Goal: Transaction & Acquisition: Purchase product/service

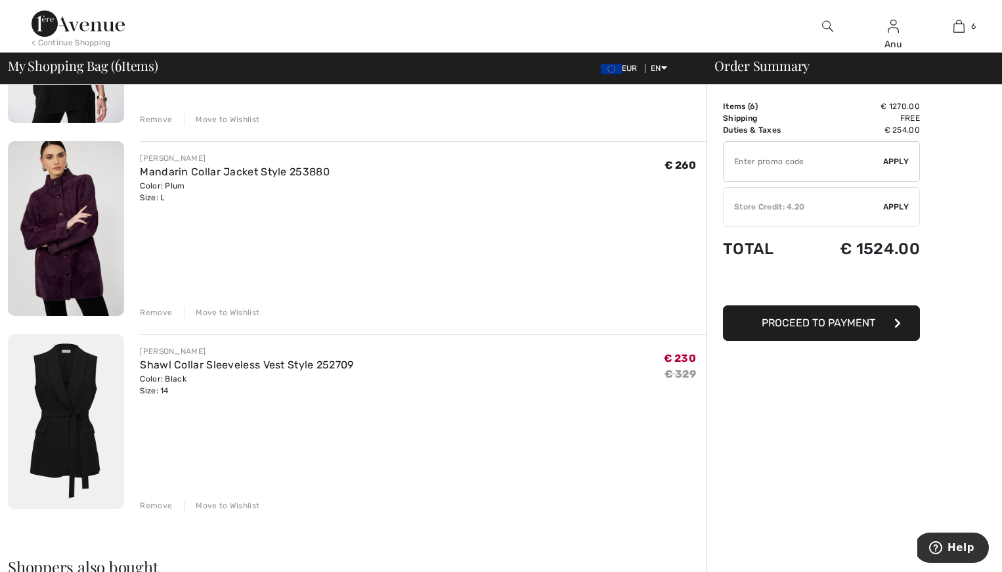
scroll to position [824, 0]
click at [151, 502] on div "Remove" at bounding box center [156, 505] width 32 height 12
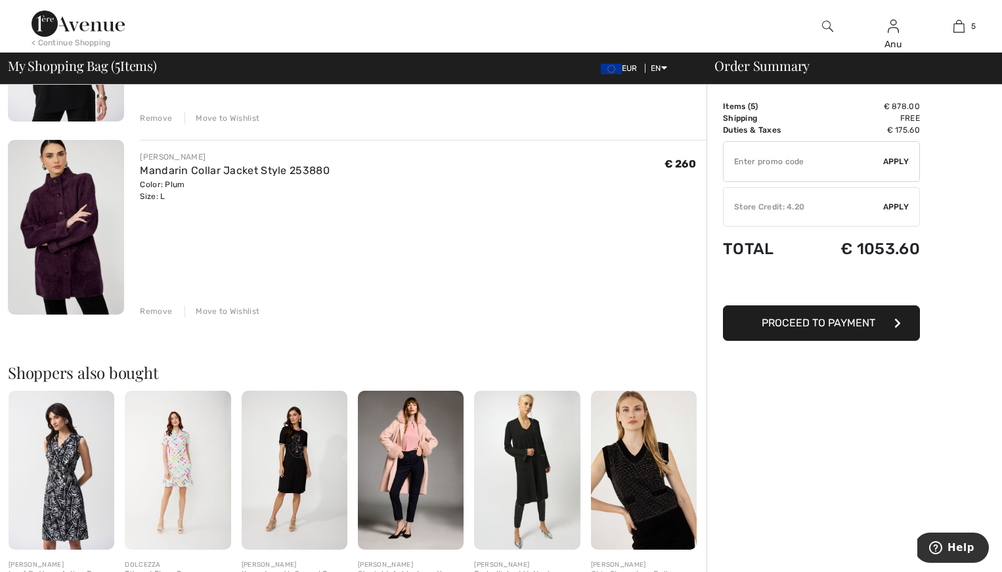
click at [156, 315] on div "Remove" at bounding box center [156, 311] width 32 height 12
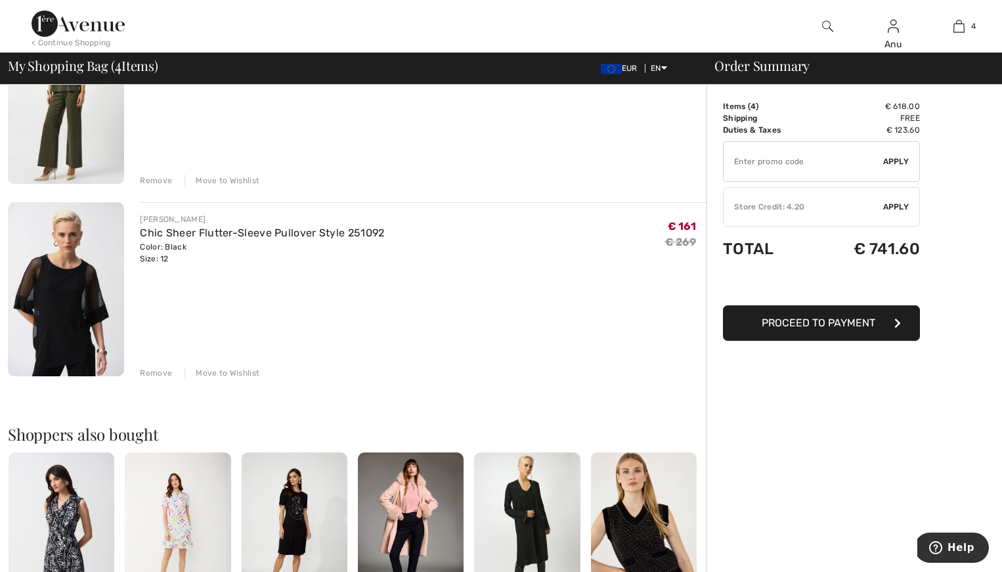
scroll to position [568, 0]
click at [150, 373] on div "Remove" at bounding box center [156, 374] width 32 height 12
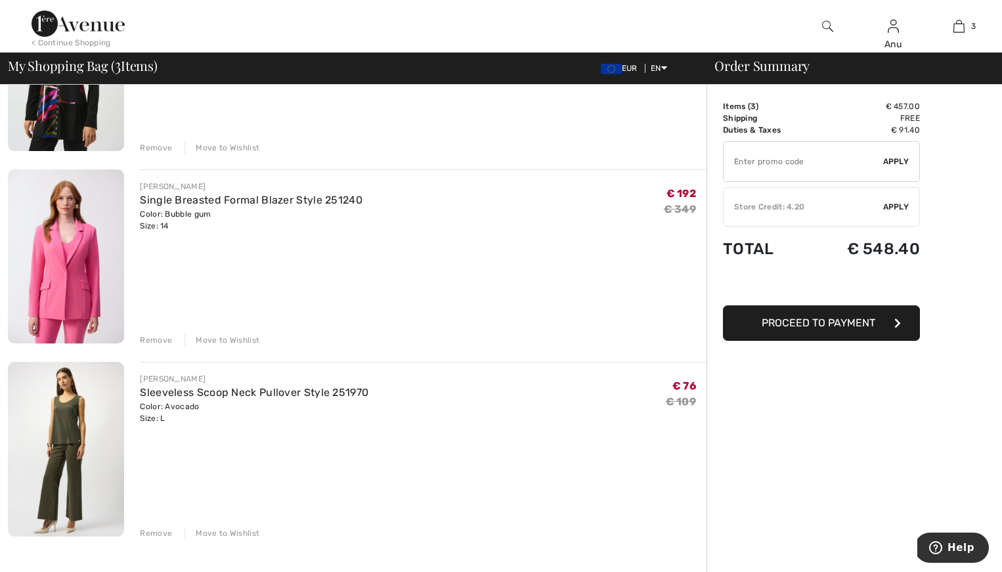
scroll to position [214, 0]
click at [155, 536] on div "Remove" at bounding box center [156, 535] width 32 height 12
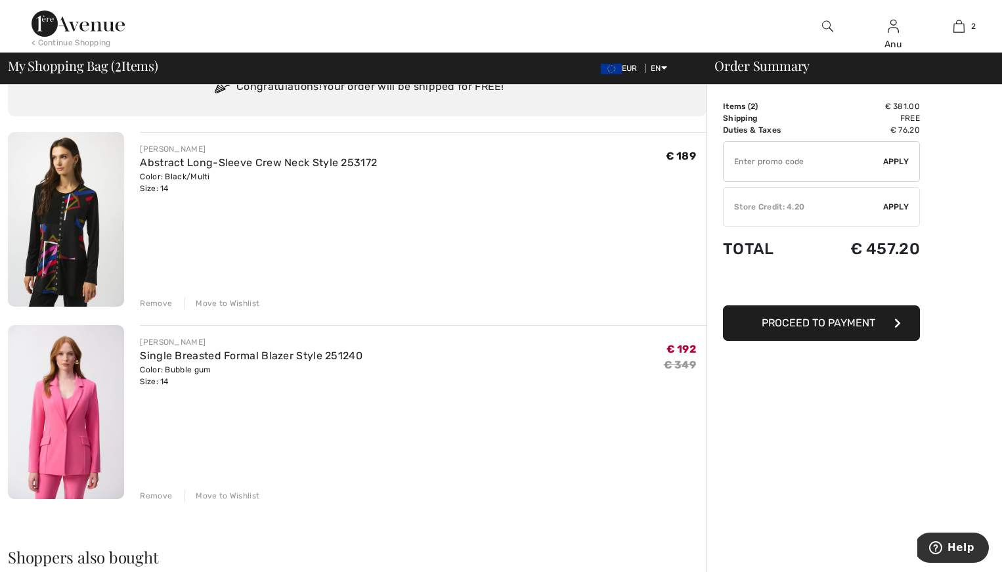
scroll to position [60, 0]
click at [37, 41] on div "< Continue Shopping" at bounding box center [71, 43] width 79 height 12
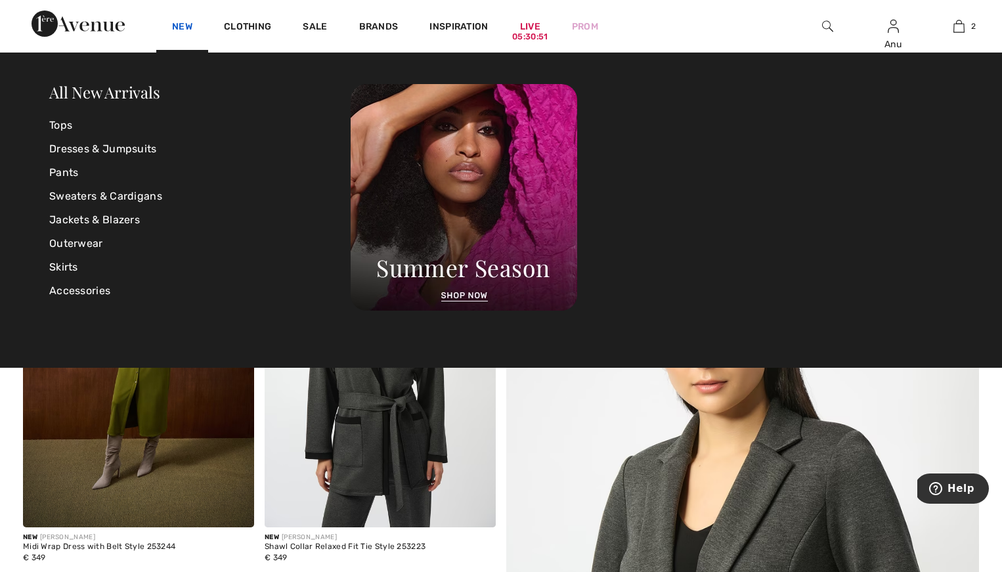
click at [183, 23] on link "New" at bounding box center [182, 28] width 20 height 14
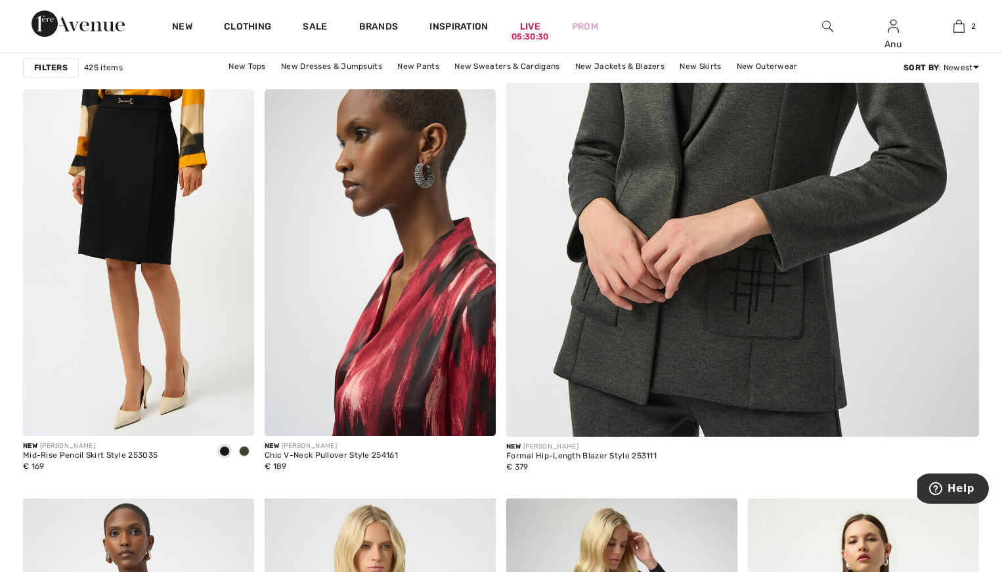
scroll to position [533, 0]
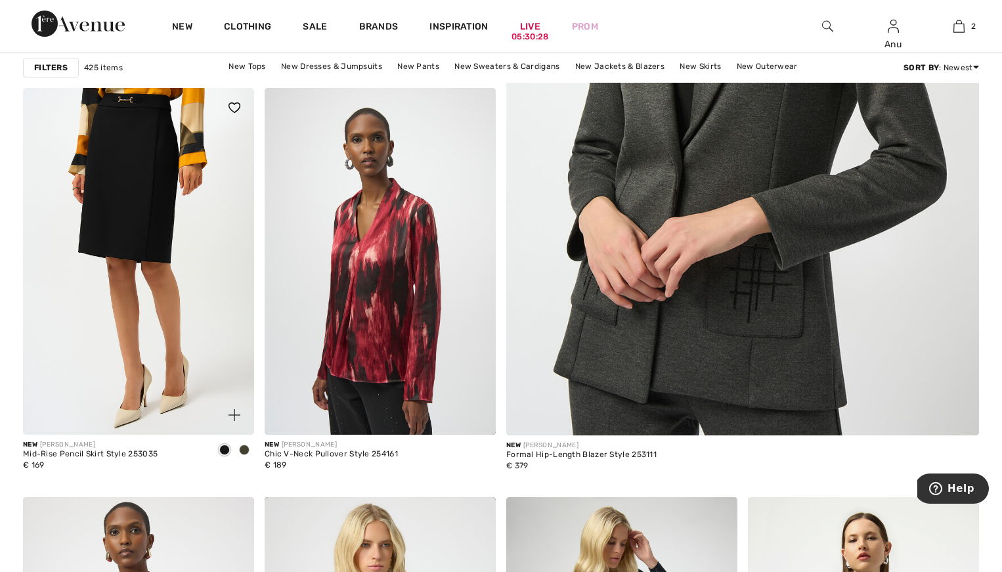
click at [244, 452] on span at bounding box center [244, 450] width 11 height 11
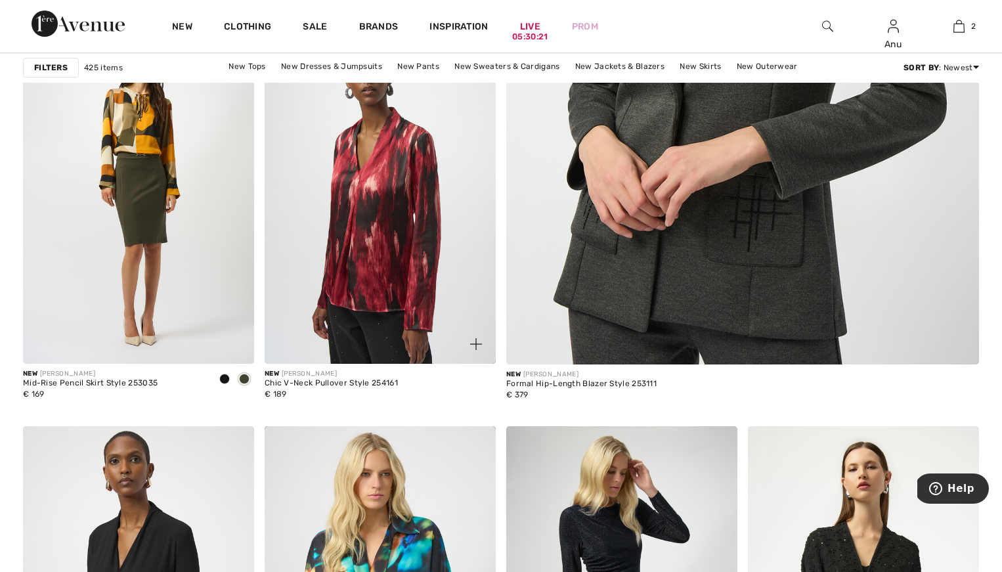
scroll to position [598, 0]
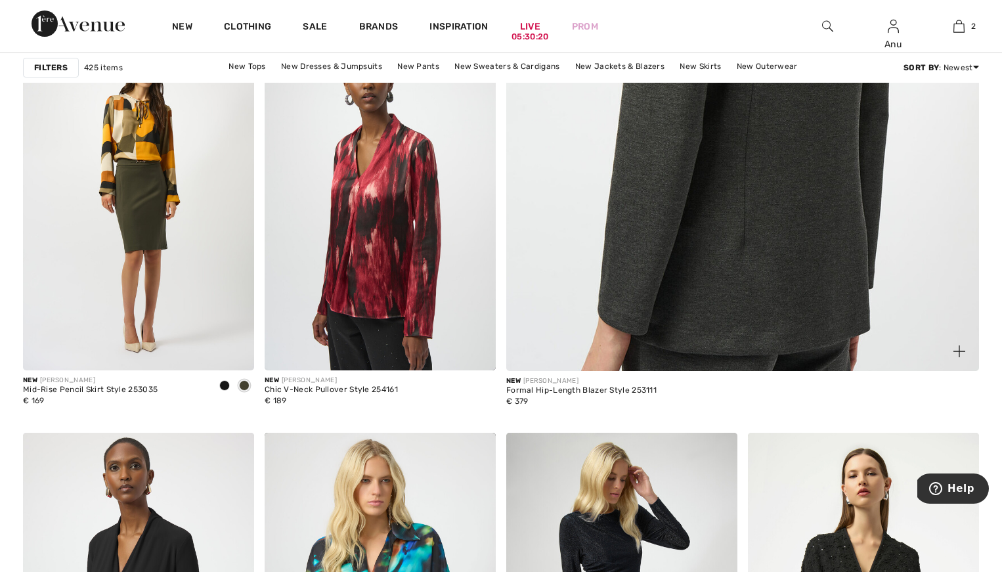
click at [692, 257] on img at bounding box center [743, 39] width 568 height 851
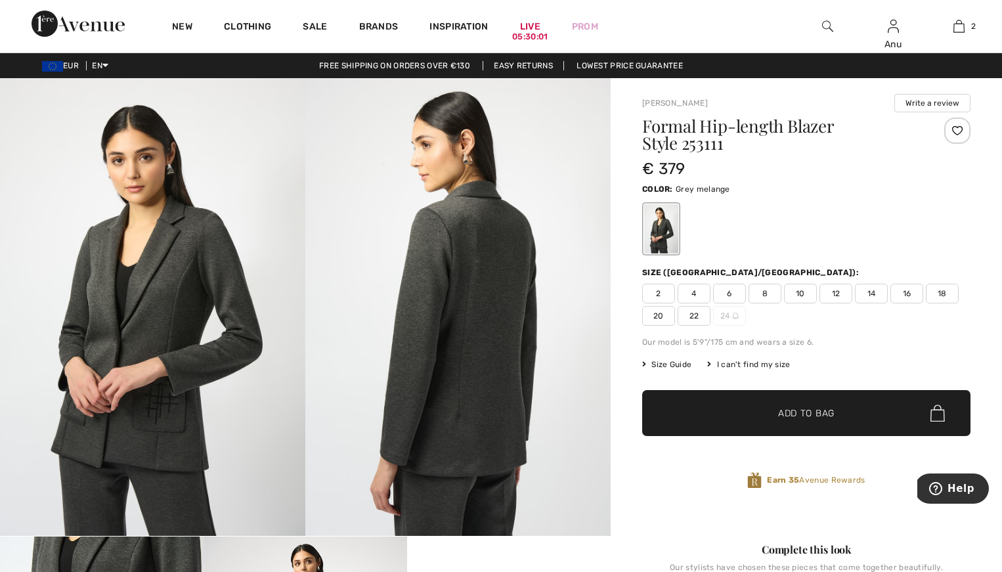
click at [129, 374] on img at bounding box center [152, 307] width 305 height 458
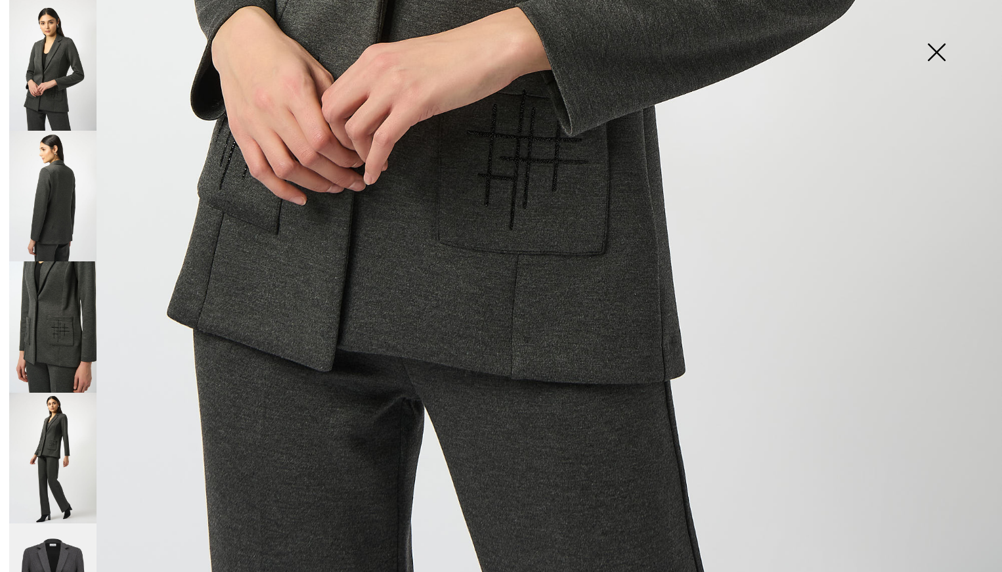
scroll to position [912, 0]
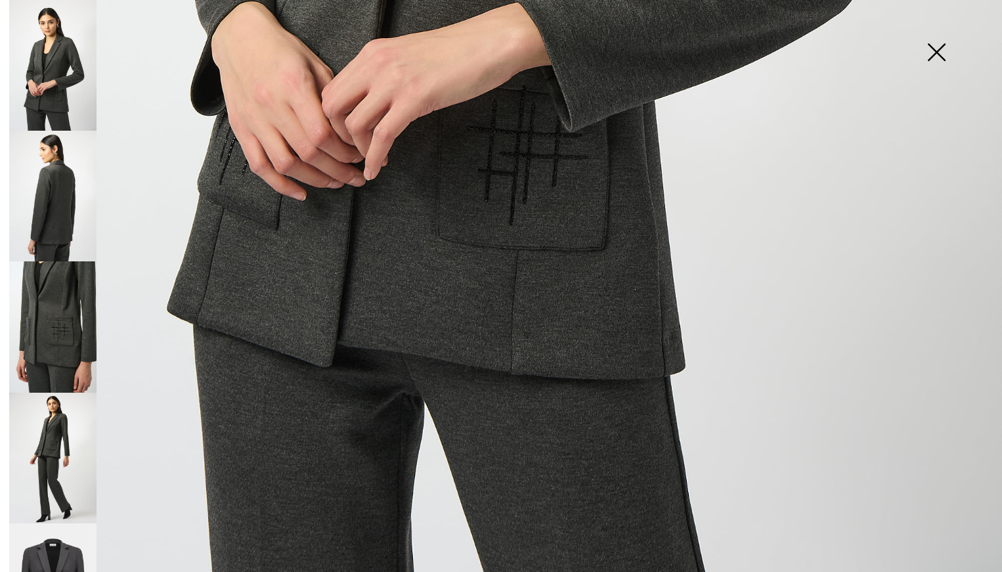
click at [931, 48] on img at bounding box center [937, 54] width 66 height 68
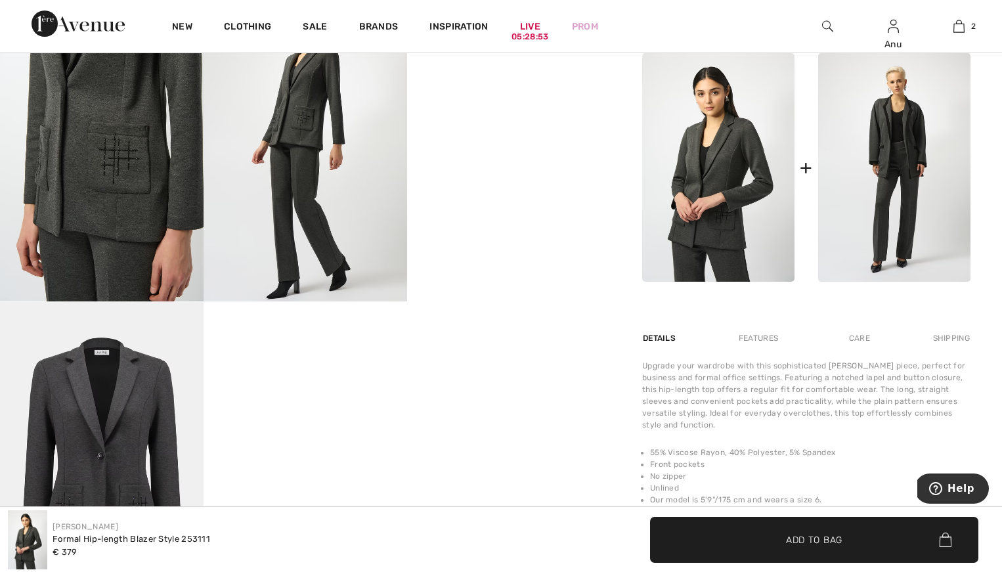
scroll to position [539, 0]
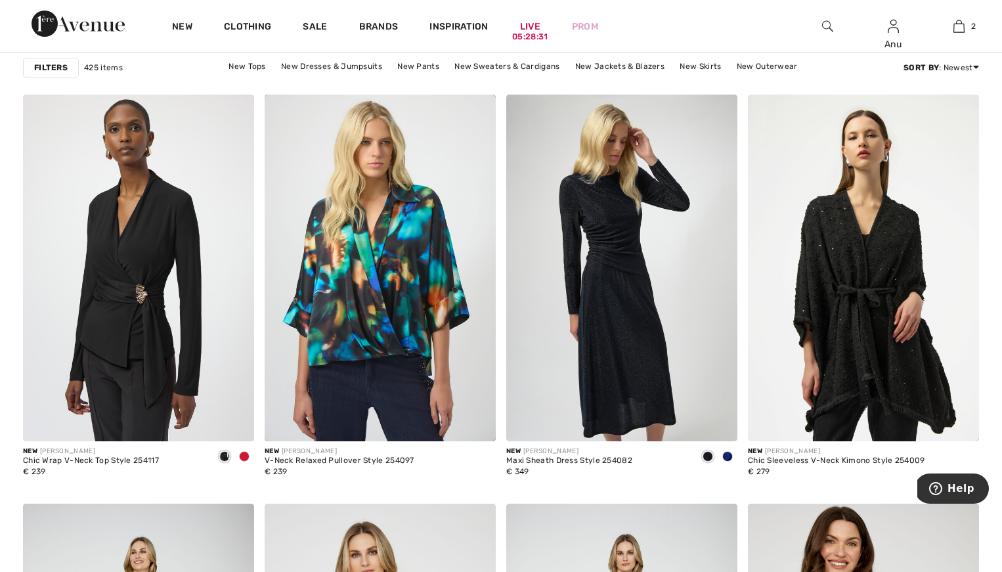
scroll to position [935, 0]
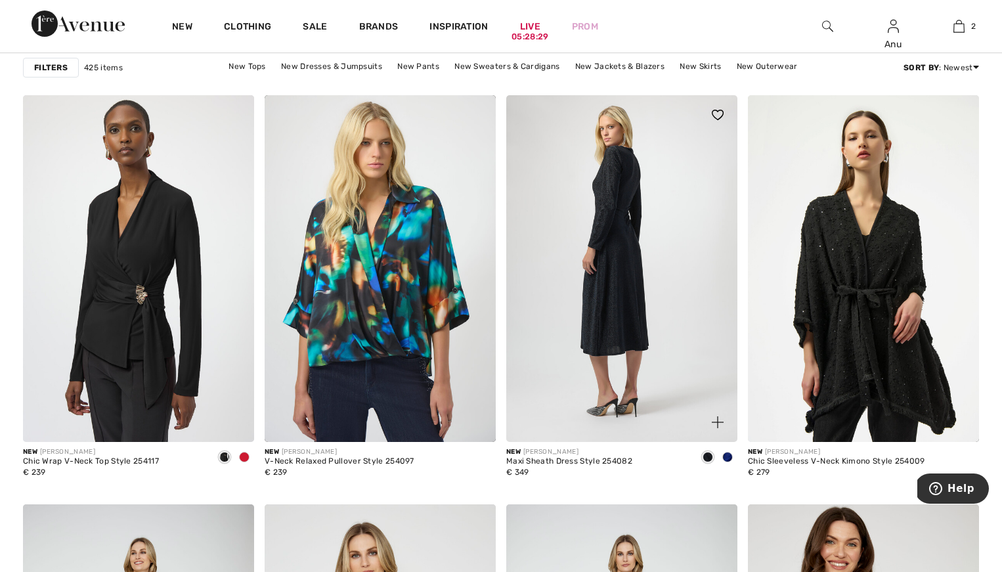
click at [596, 251] on img at bounding box center [621, 268] width 231 height 347
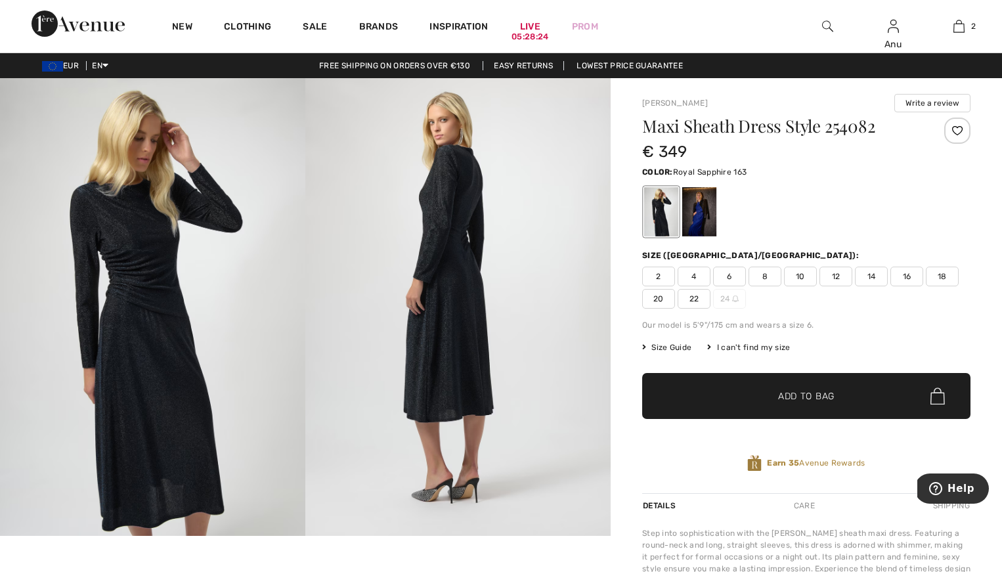
click at [707, 208] on div at bounding box center [699, 211] width 34 height 49
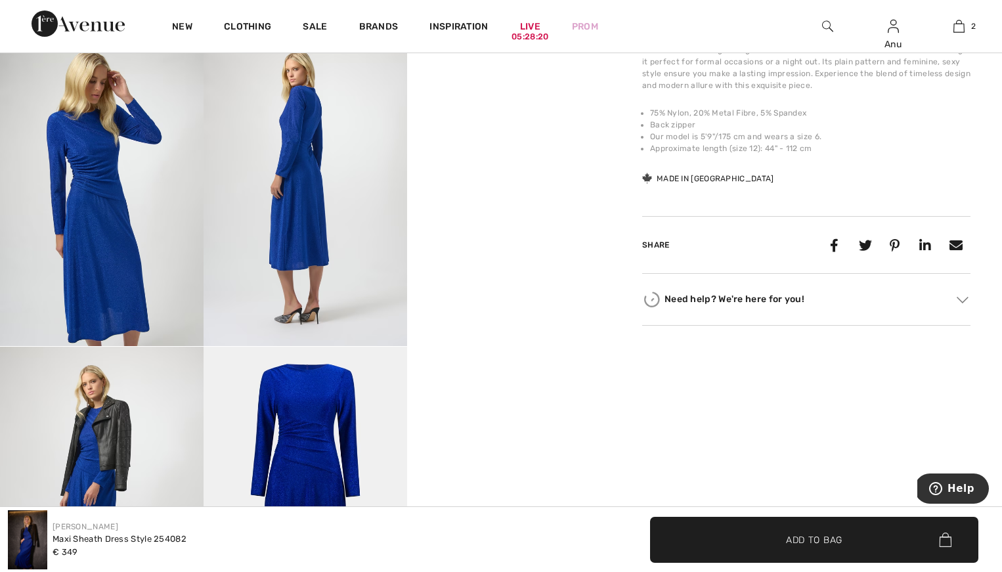
scroll to position [497, 0]
click at [488, 142] on video "Your browser does not support the video tag." at bounding box center [509, 91] width 204 height 102
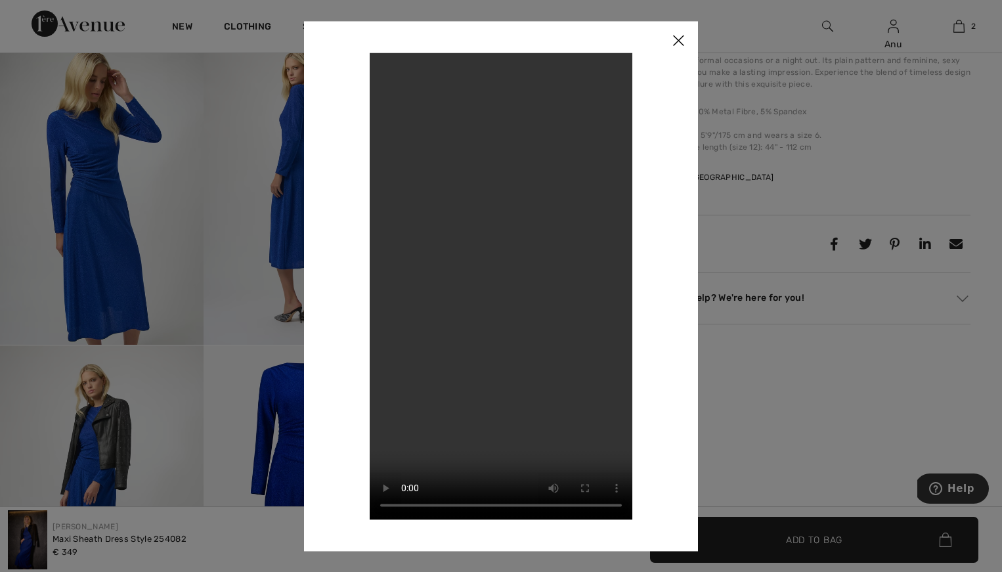
click at [677, 40] on img at bounding box center [678, 41] width 39 height 41
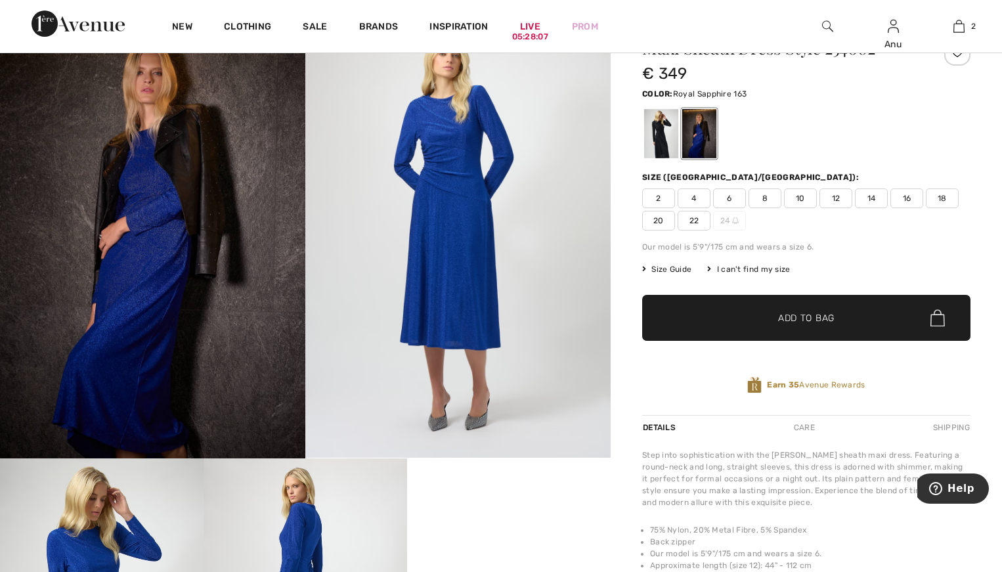
scroll to position [78, 0]
click at [465, 205] on img at bounding box center [457, 230] width 305 height 458
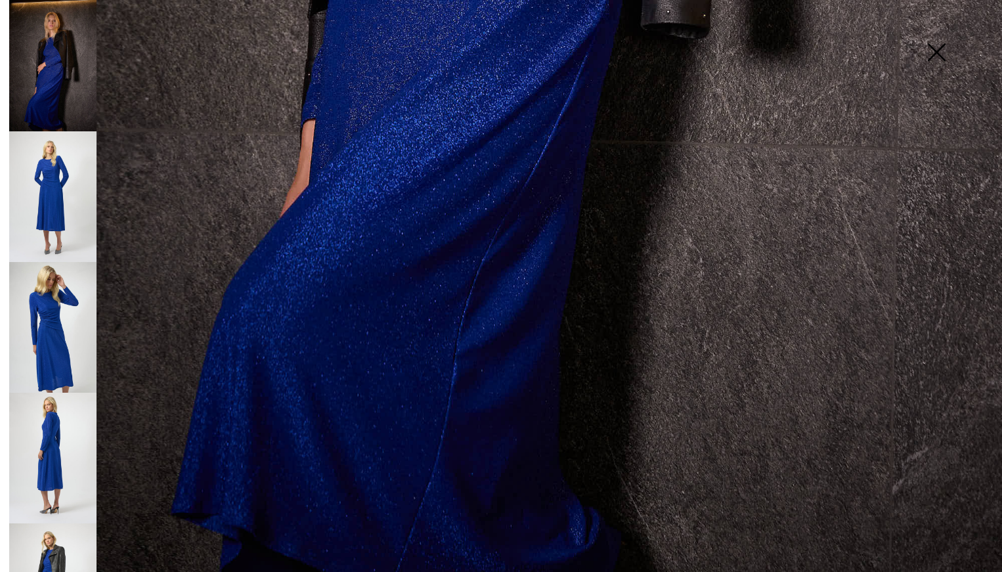
scroll to position [931, 0]
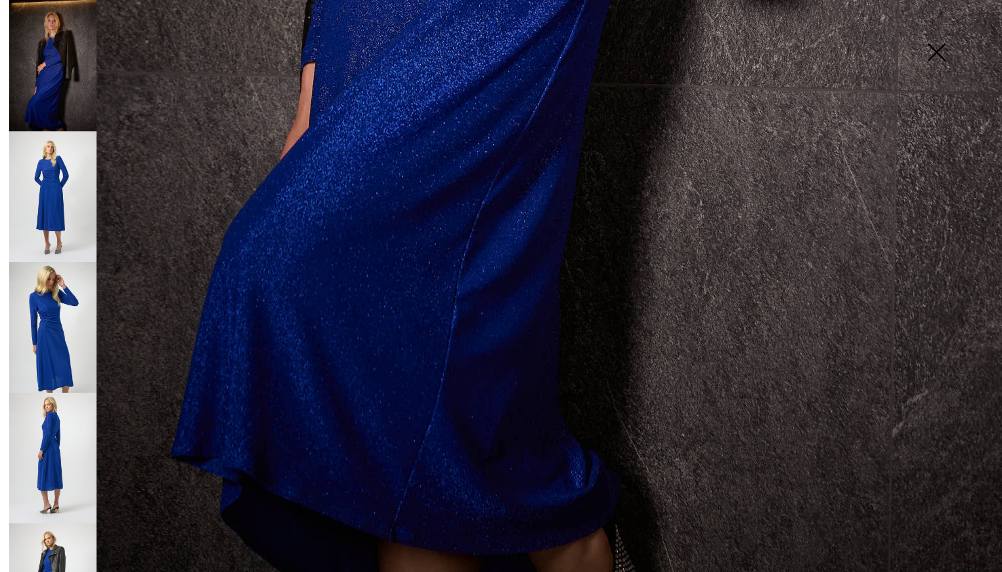
click at [942, 51] on img at bounding box center [937, 54] width 66 height 68
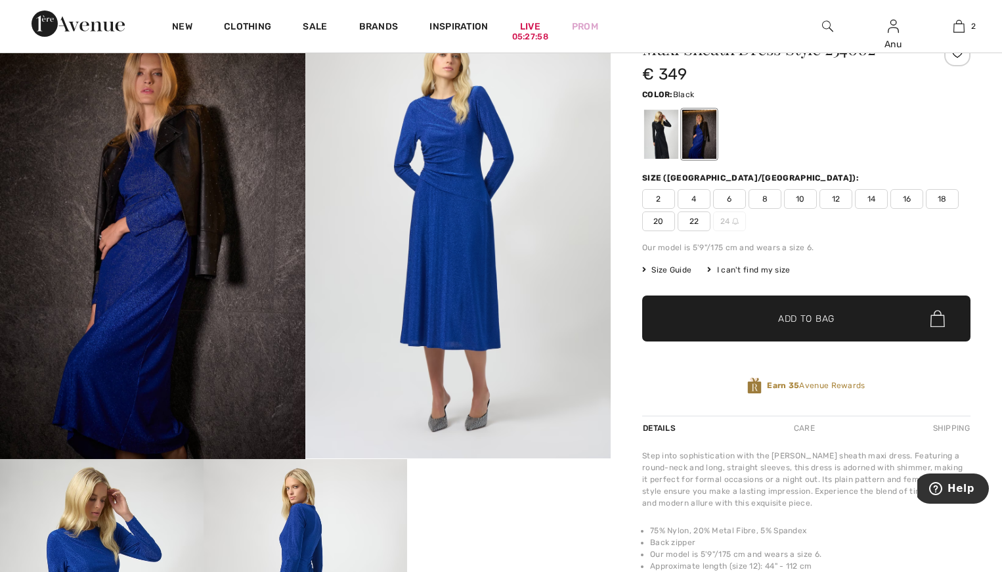
click at [663, 133] on div at bounding box center [661, 134] width 34 height 49
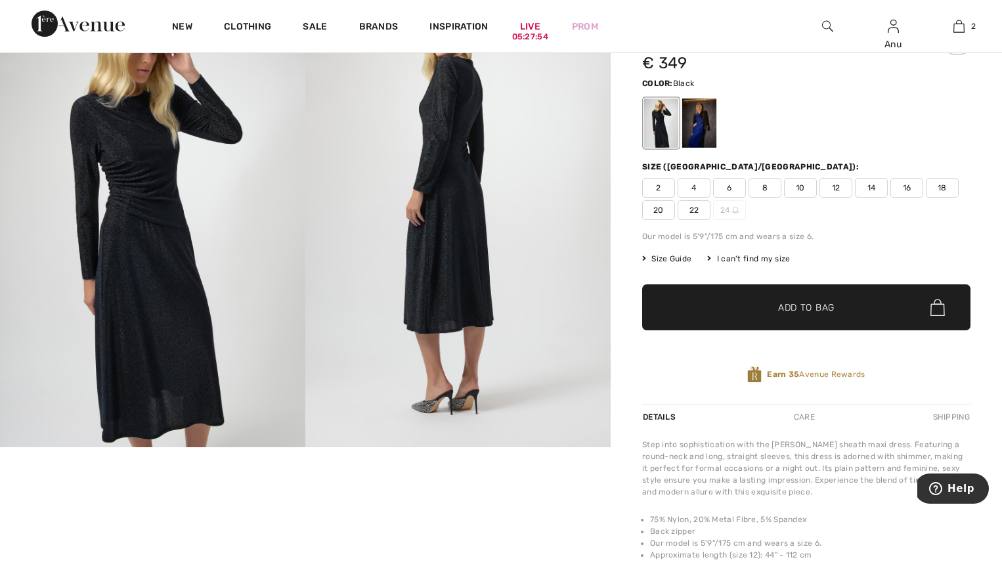
scroll to position [63, 0]
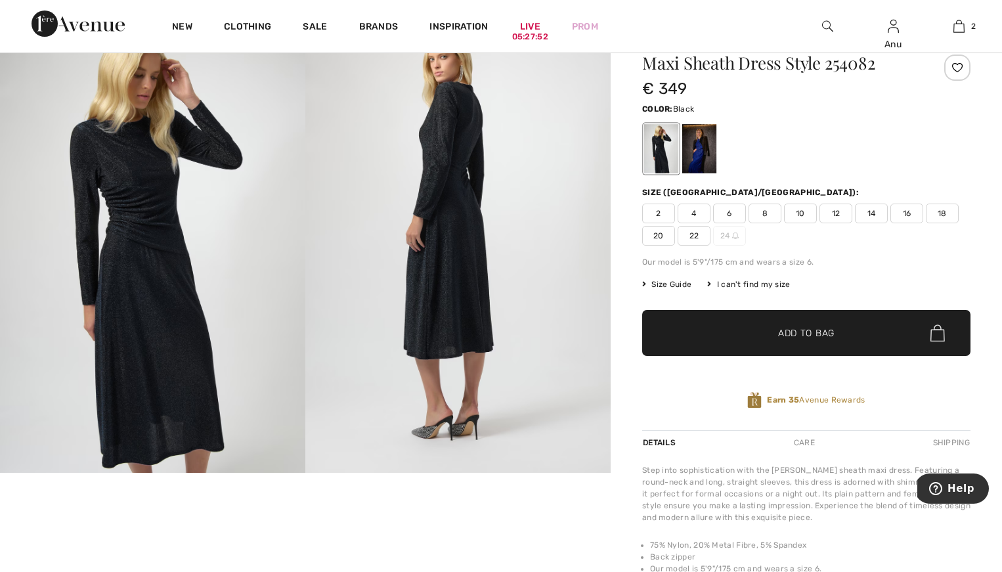
click at [189, 319] on img at bounding box center [152, 244] width 305 height 458
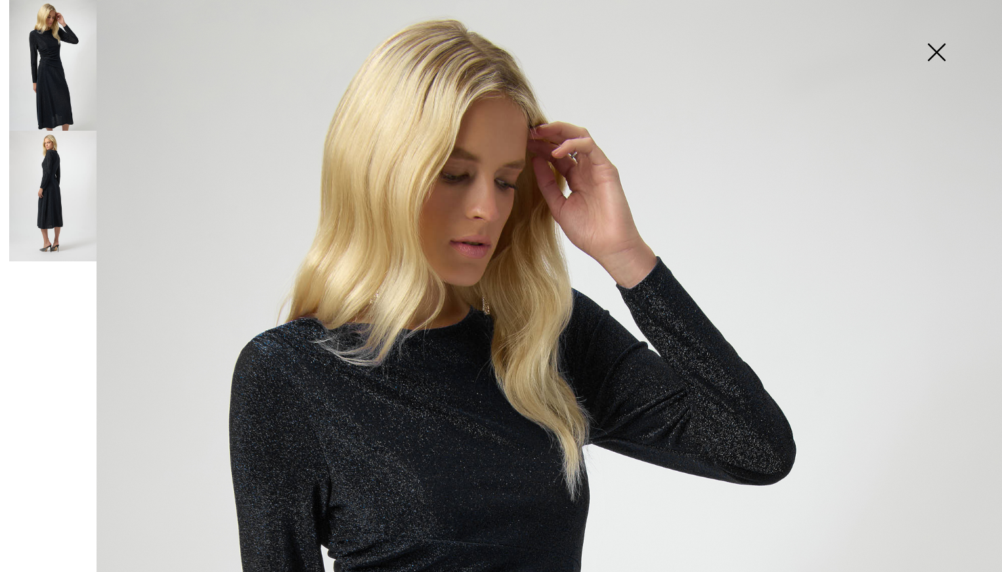
scroll to position [0, 0]
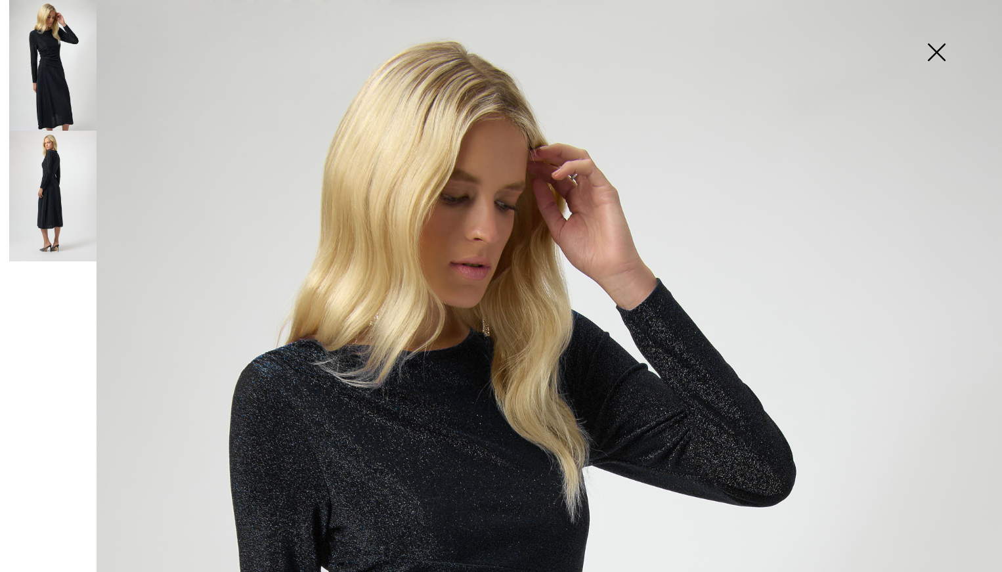
click at [54, 208] on img at bounding box center [52, 196] width 87 height 131
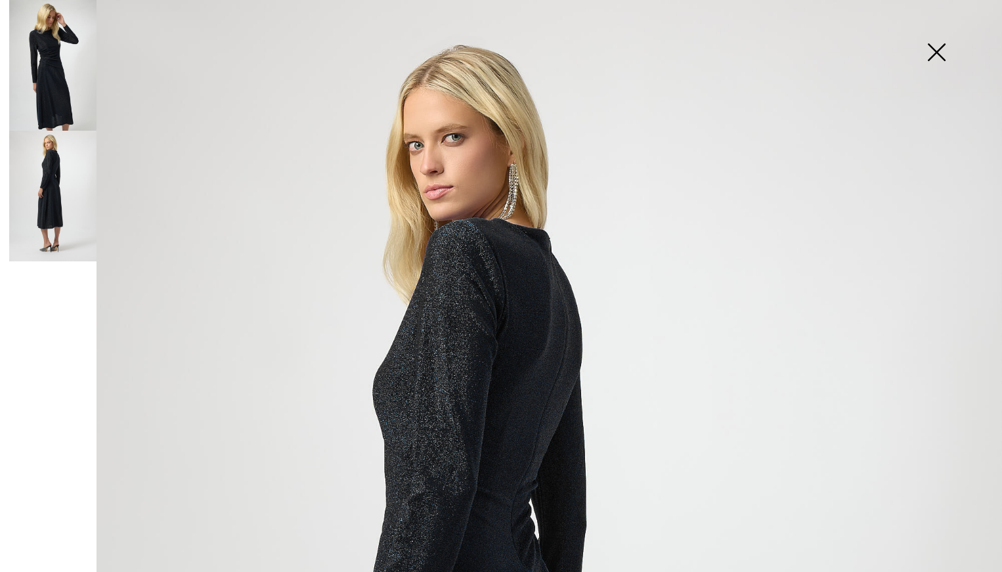
click at [937, 54] on img at bounding box center [937, 54] width 66 height 68
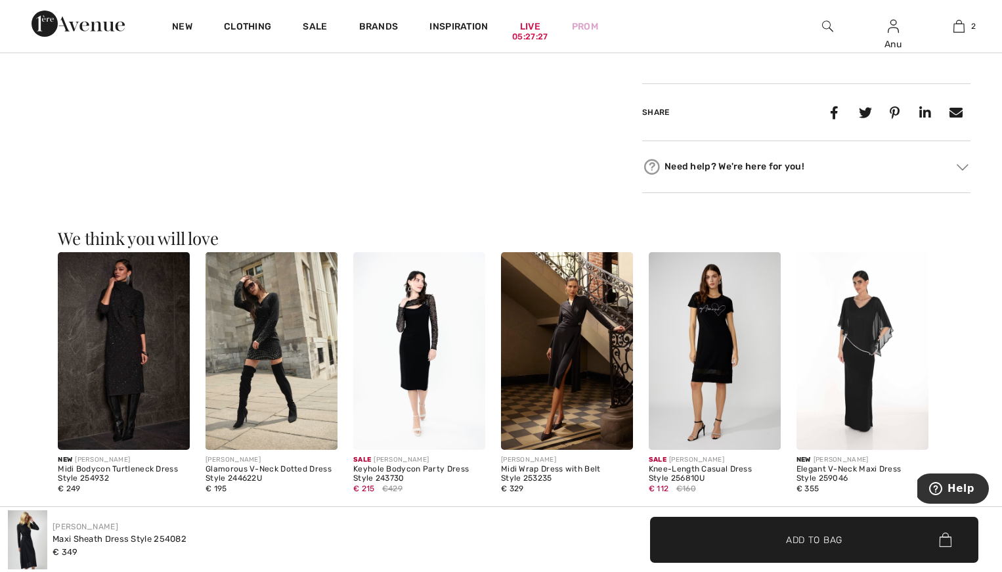
scroll to position [630, 0]
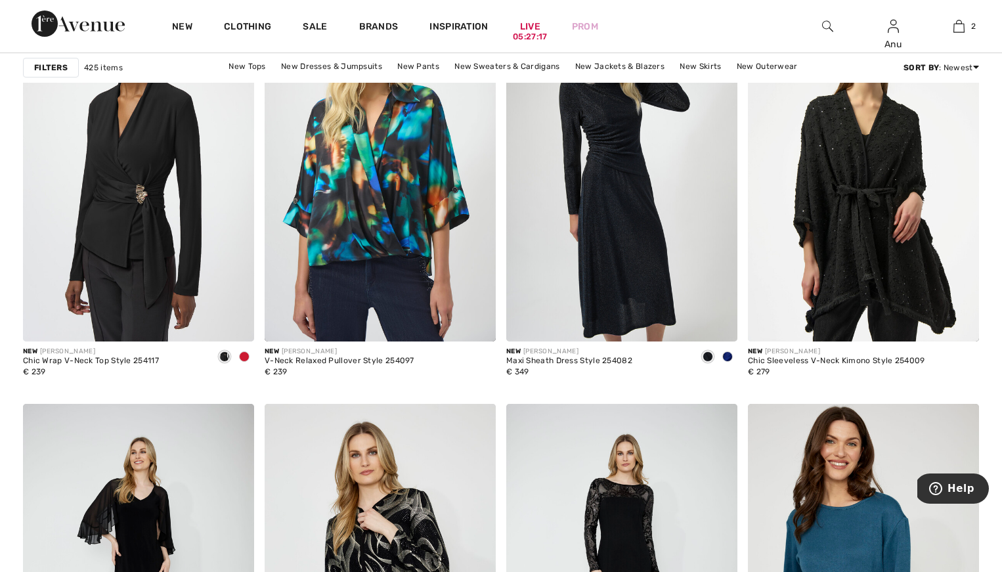
scroll to position [1015, 0]
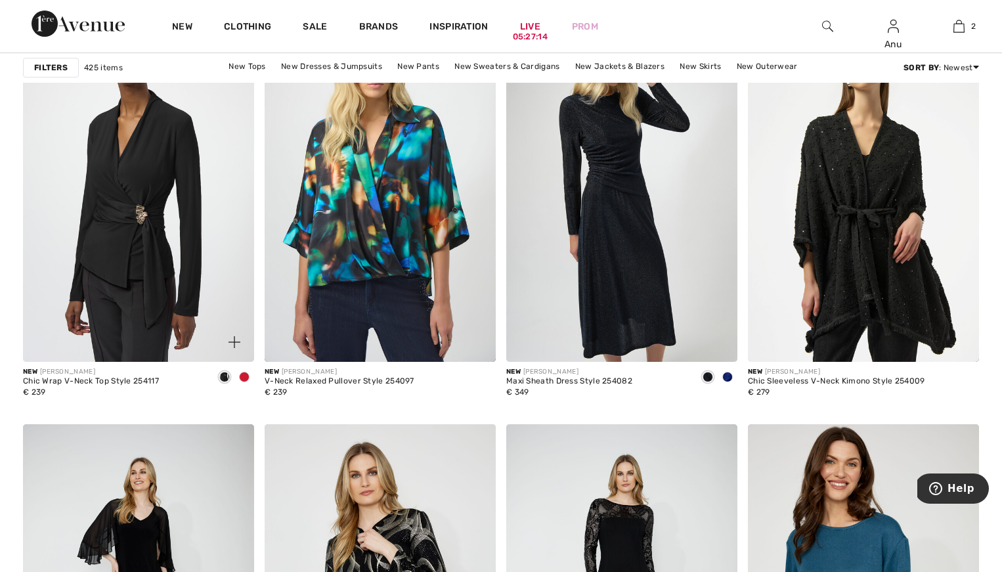
click at [245, 376] on span at bounding box center [244, 377] width 11 height 11
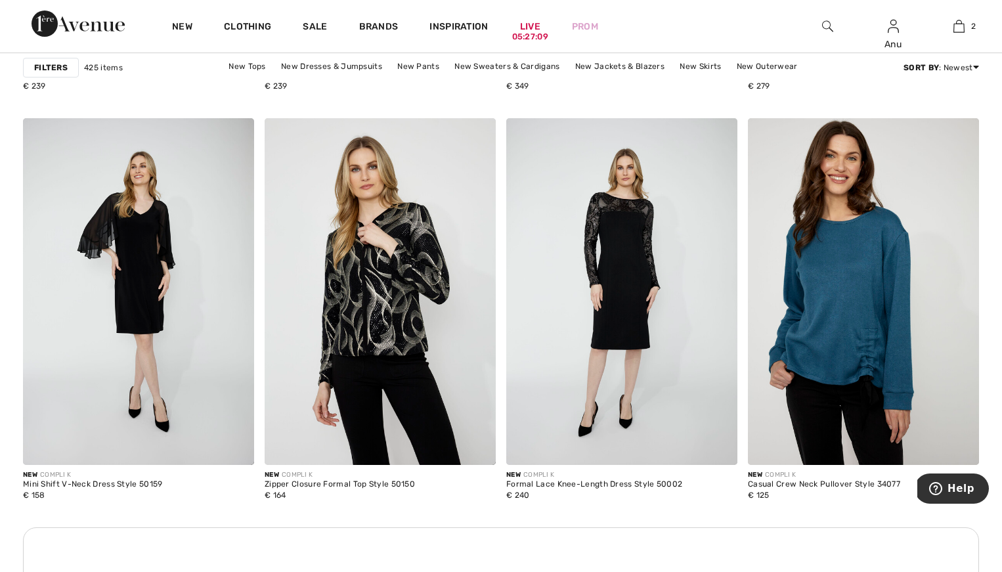
scroll to position [1322, 0]
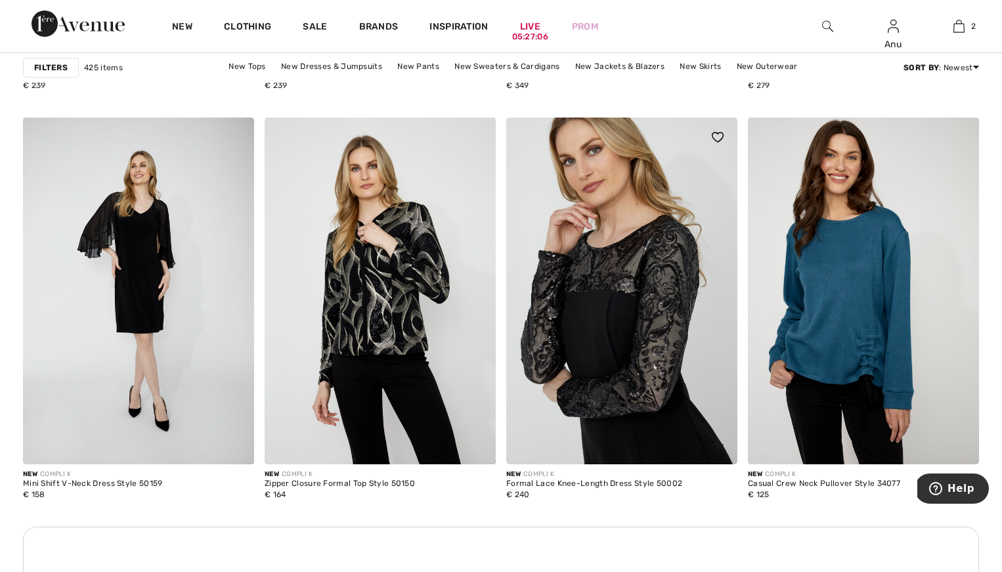
click at [599, 292] on img at bounding box center [621, 291] width 231 height 347
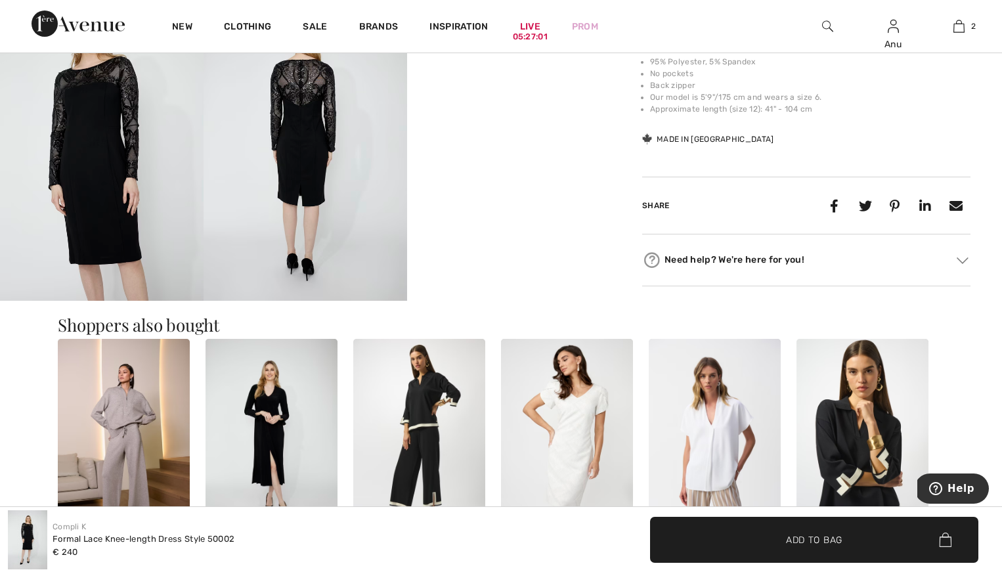
scroll to position [543, 0]
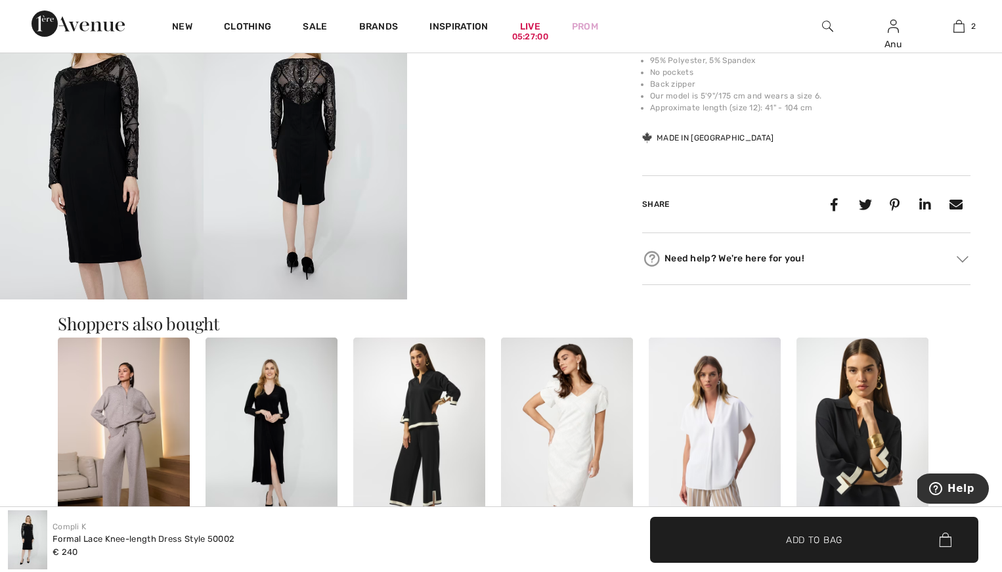
click at [528, 96] on video "Your browser does not support the video tag." at bounding box center [509, 45] width 204 height 102
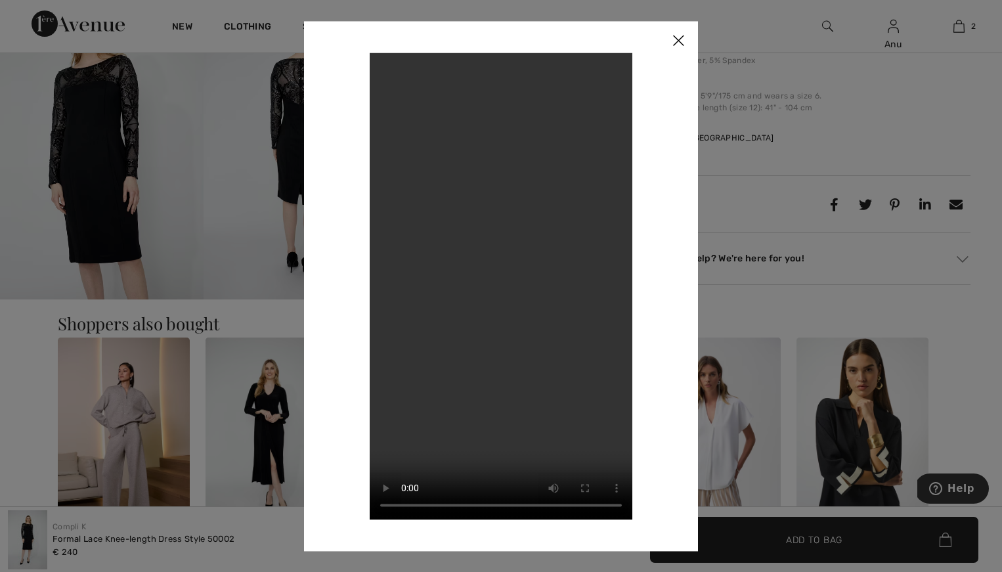
click at [677, 39] on img at bounding box center [678, 41] width 39 height 41
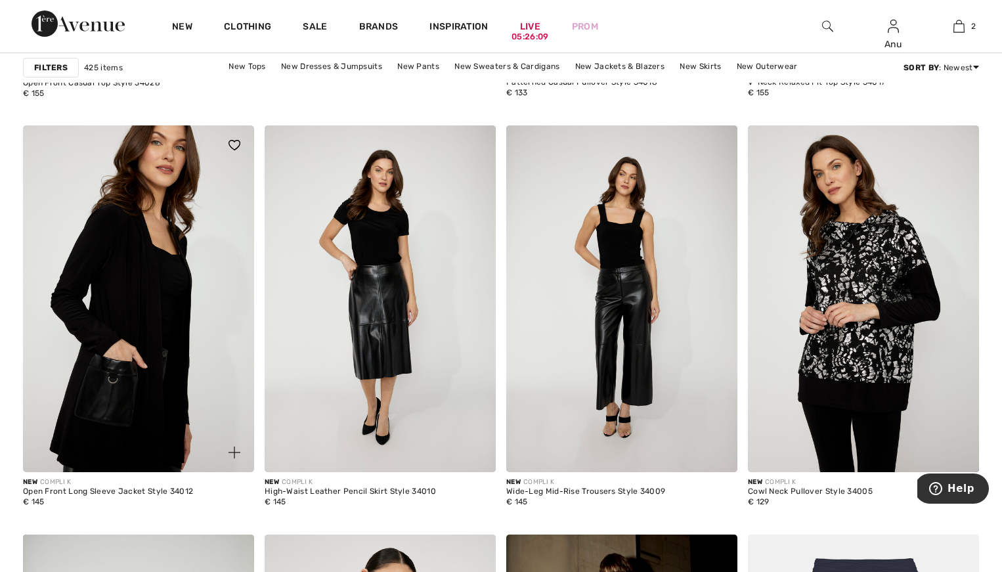
scroll to position [4117, 0]
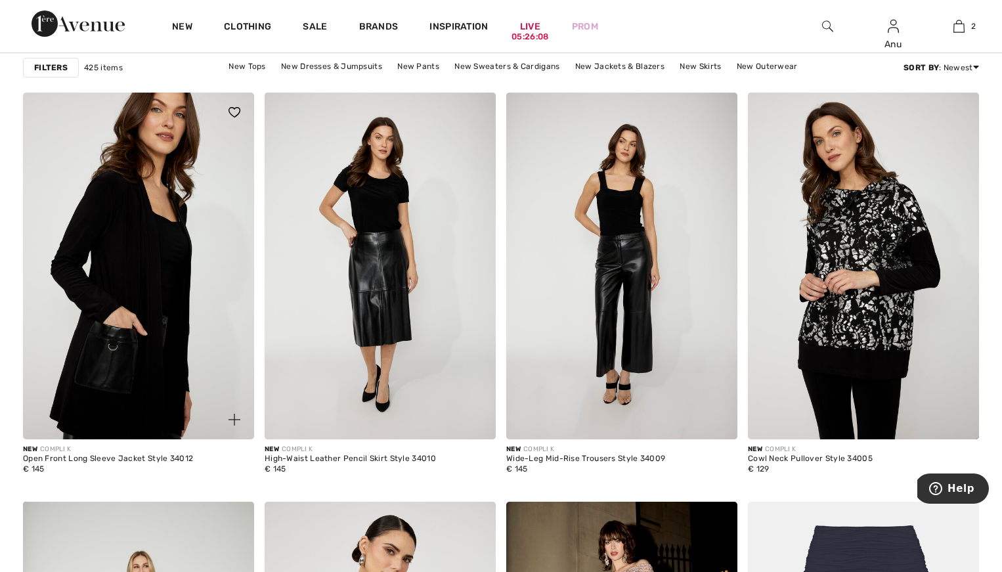
click at [106, 261] on img at bounding box center [138, 266] width 231 height 347
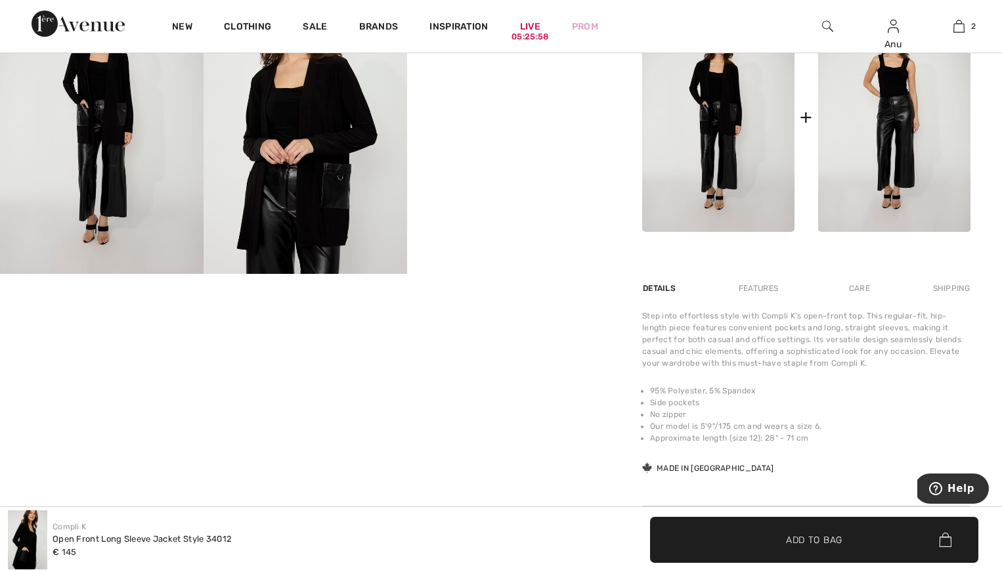
scroll to position [572, 0]
